Goal: Find specific page/section: Find specific page/section

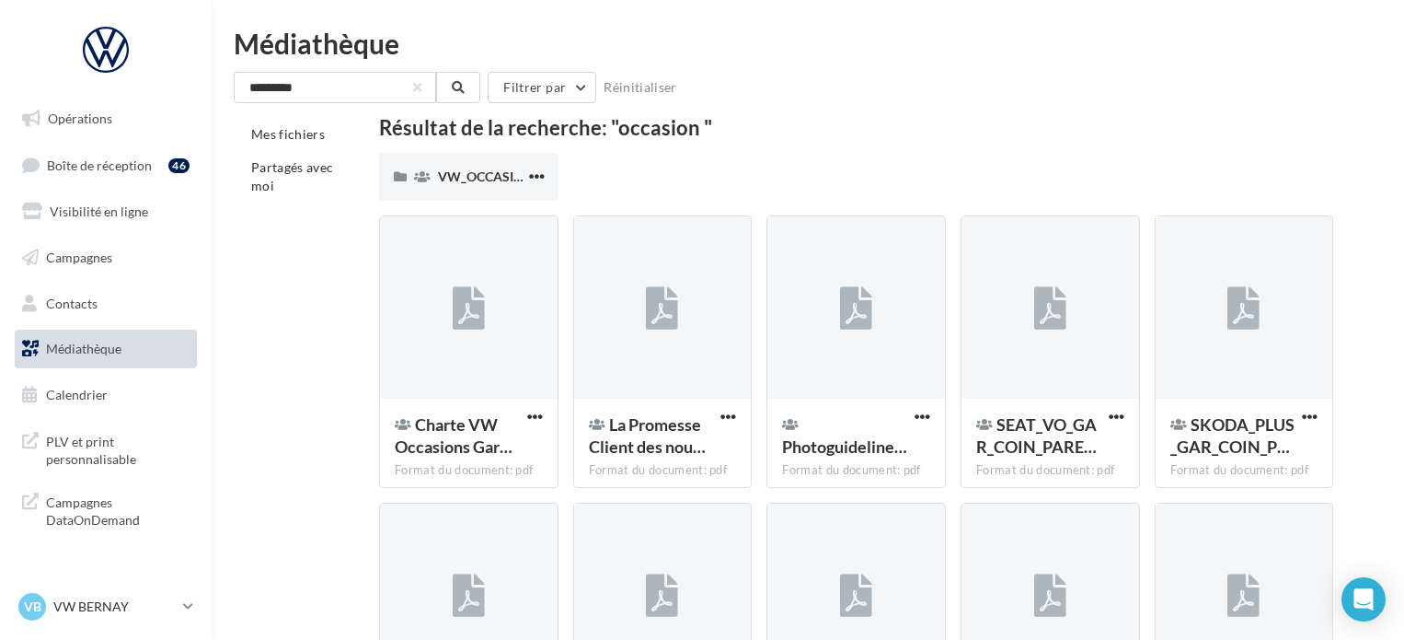
scroll to position [1377, 0]
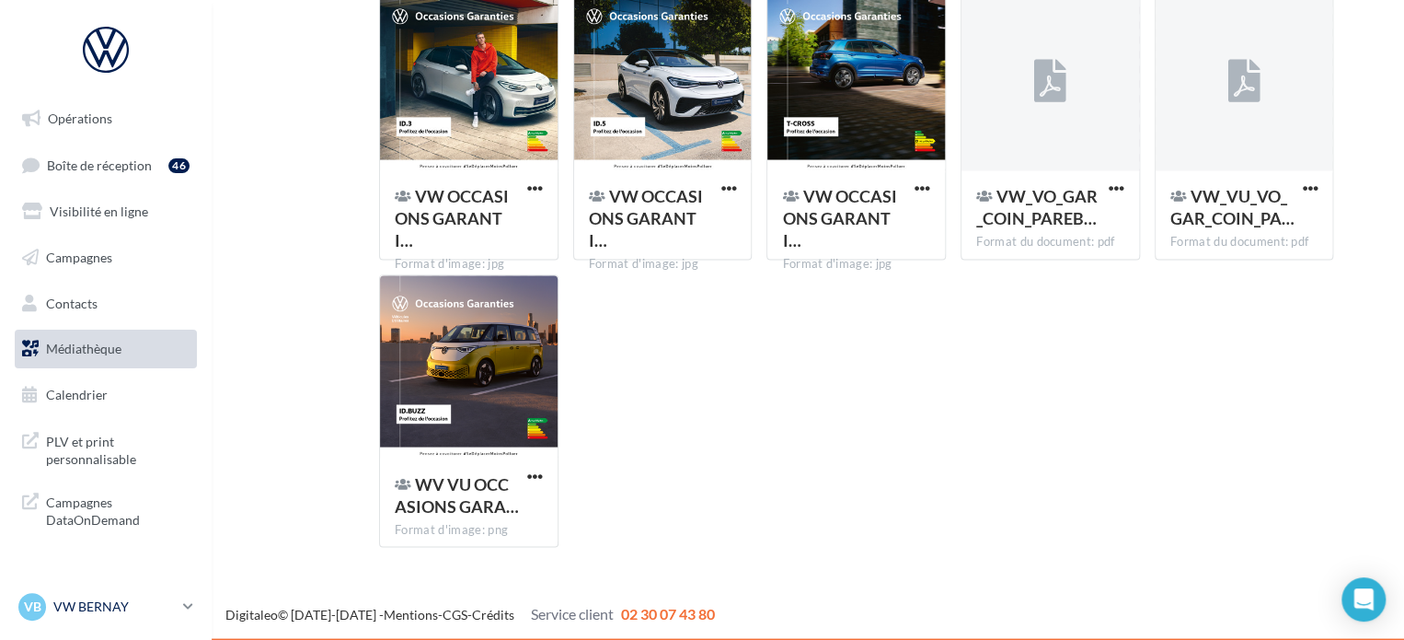
click at [103, 617] on div "VB VW BERNAY vw-ber-vau" at bounding box center [96, 607] width 157 height 28
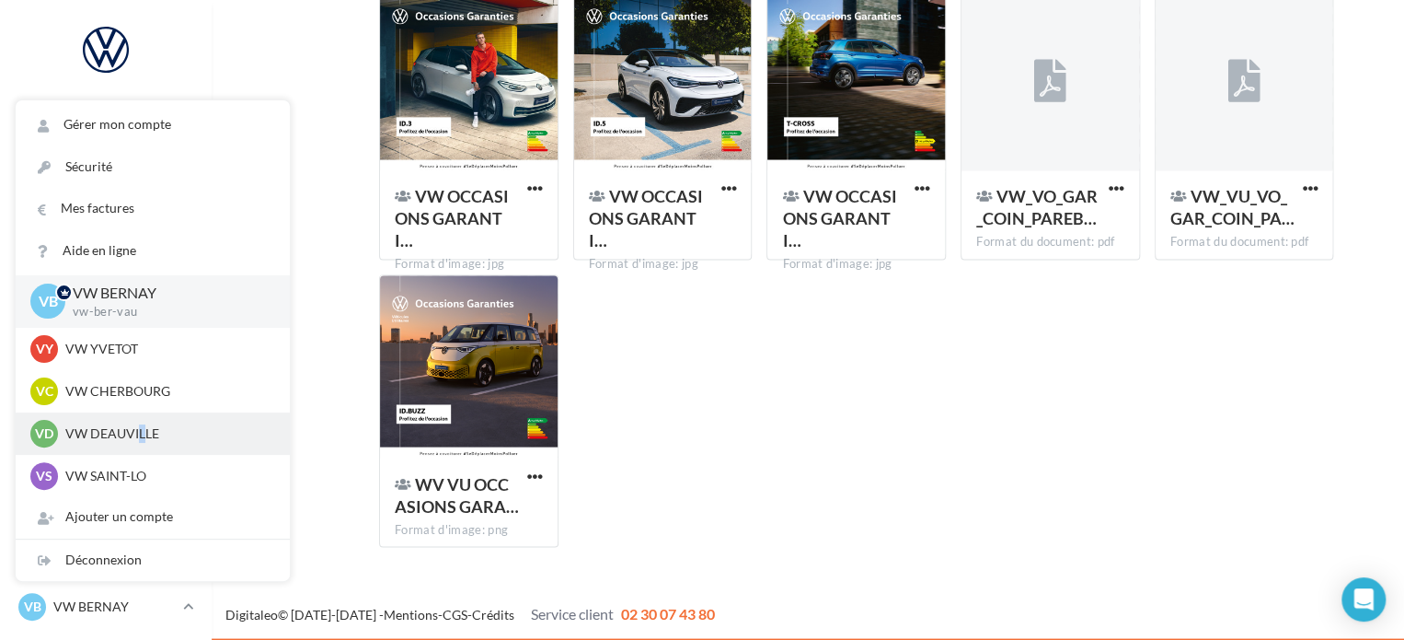
click at [141, 441] on p "VW DEAUVILLE" at bounding box center [166, 433] width 202 height 18
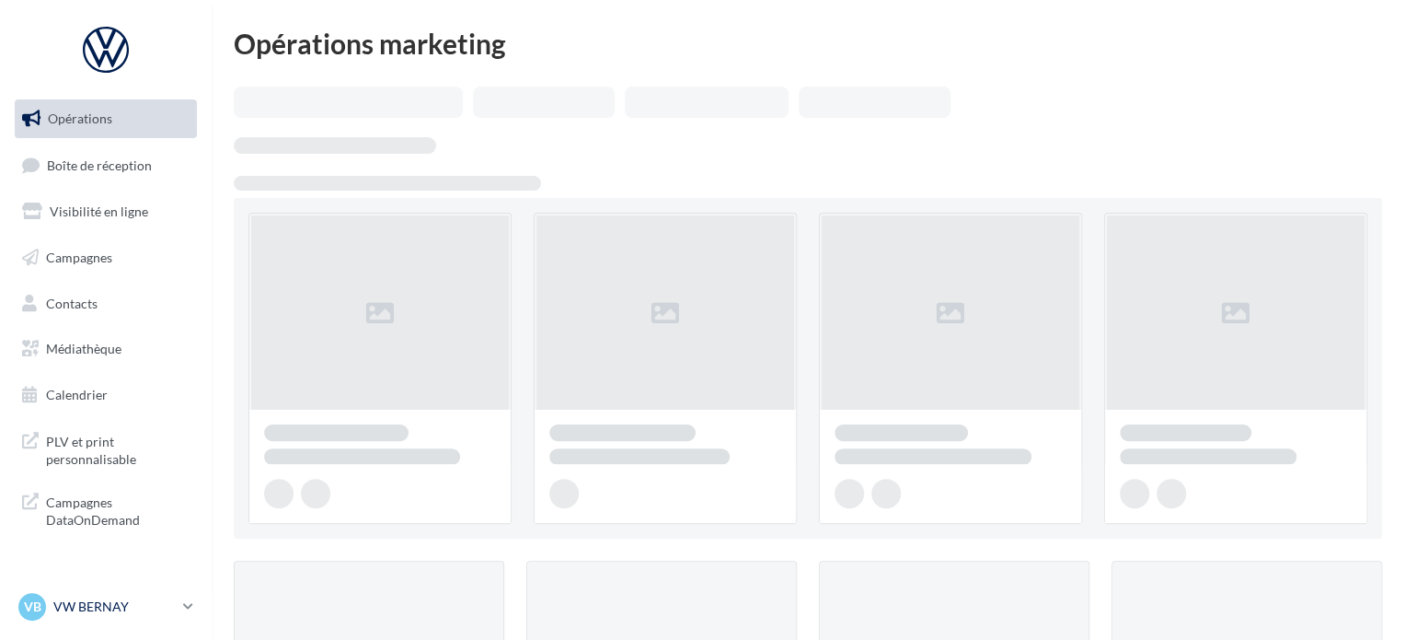
click at [86, 609] on p "VW BERNAY" at bounding box center [114, 606] width 122 height 18
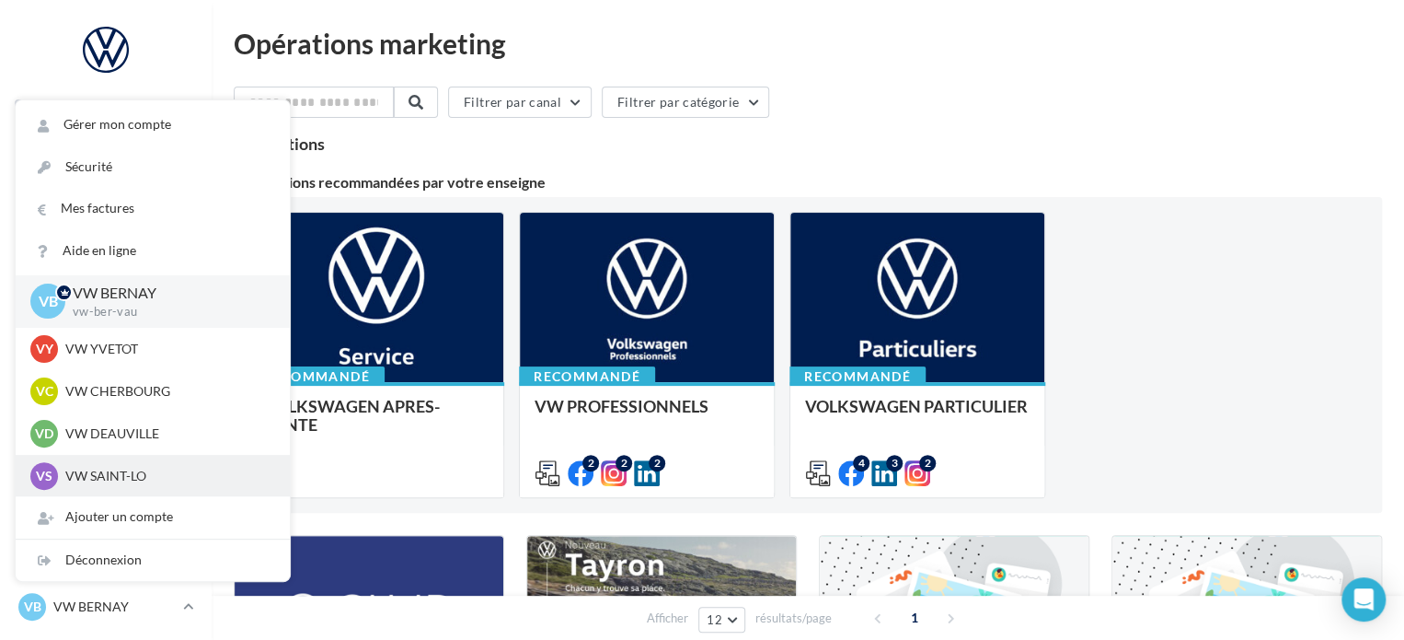
click at [121, 467] on p "VW SAINT-LO" at bounding box center [166, 476] width 202 height 18
